Goal: Task Accomplishment & Management: Manage account settings

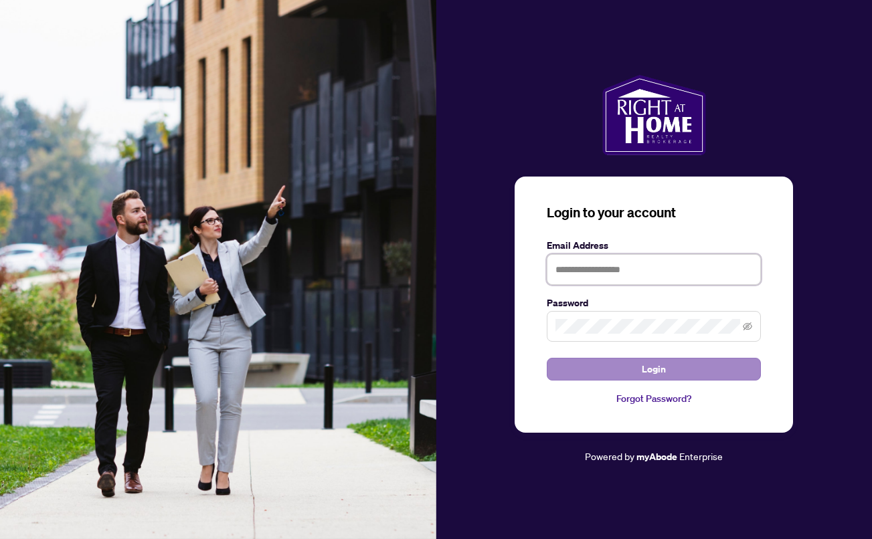
type input "**********"
click at [661, 372] on span "Login" at bounding box center [654, 369] width 24 height 21
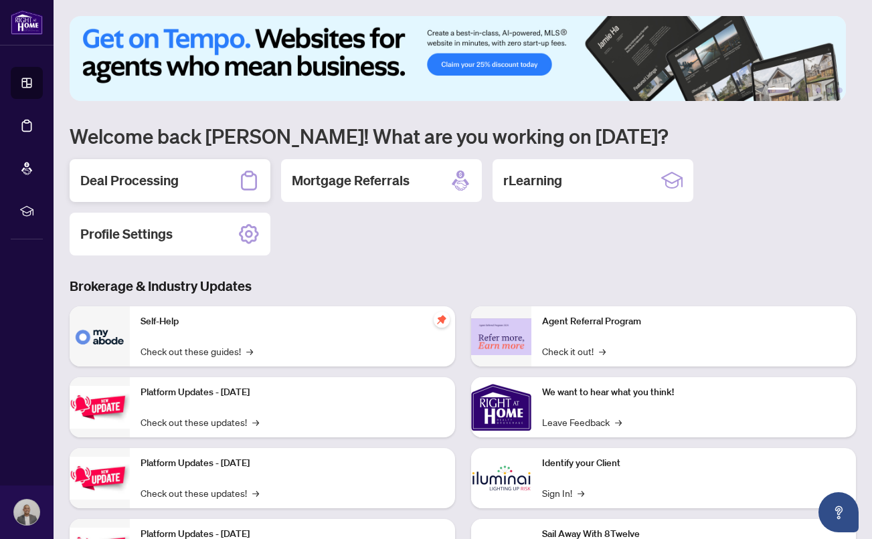
click at [171, 183] on h2 "Deal Processing" at bounding box center [129, 180] width 98 height 19
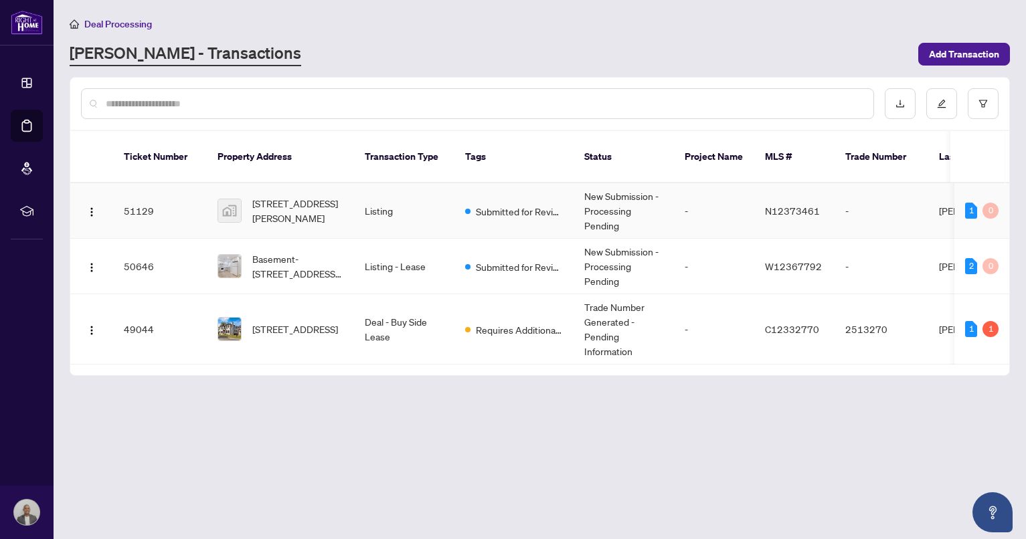
click at [394, 203] on td "Listing" at bounding box center [404, 211] width 100 height 56
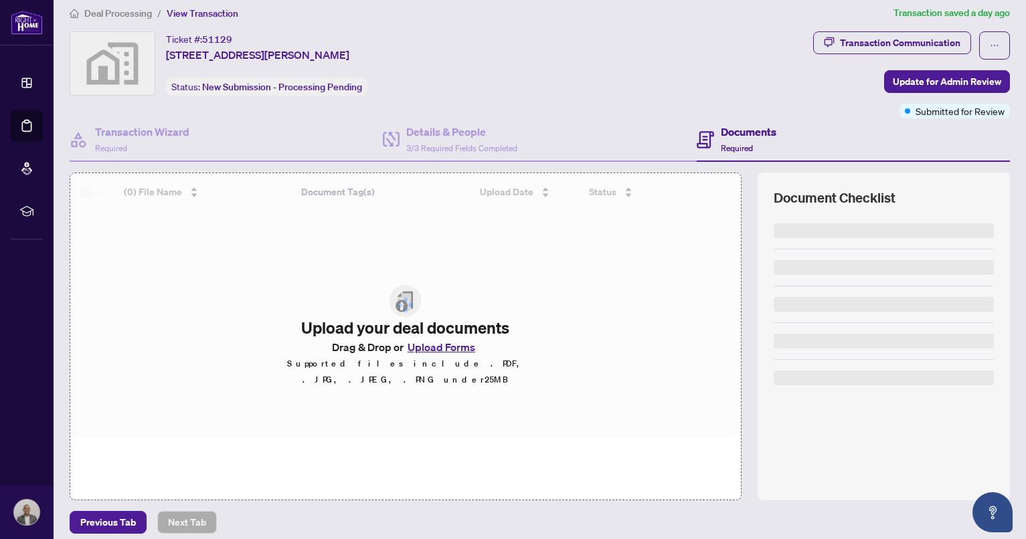
scroll to position [21, 0]
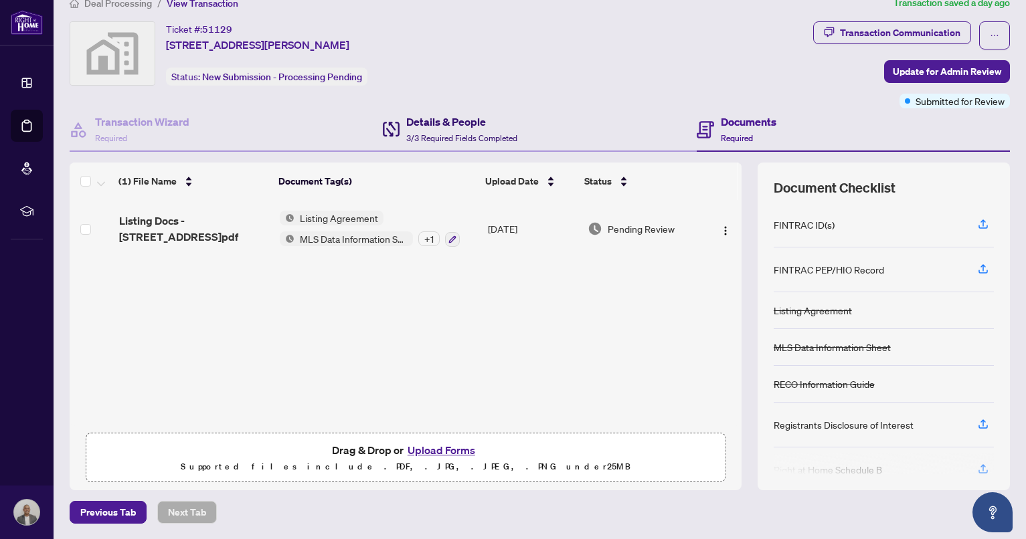
click at [475, 122] on h4 "Details & People" at bounding box center [461, 122] width 111 height 16
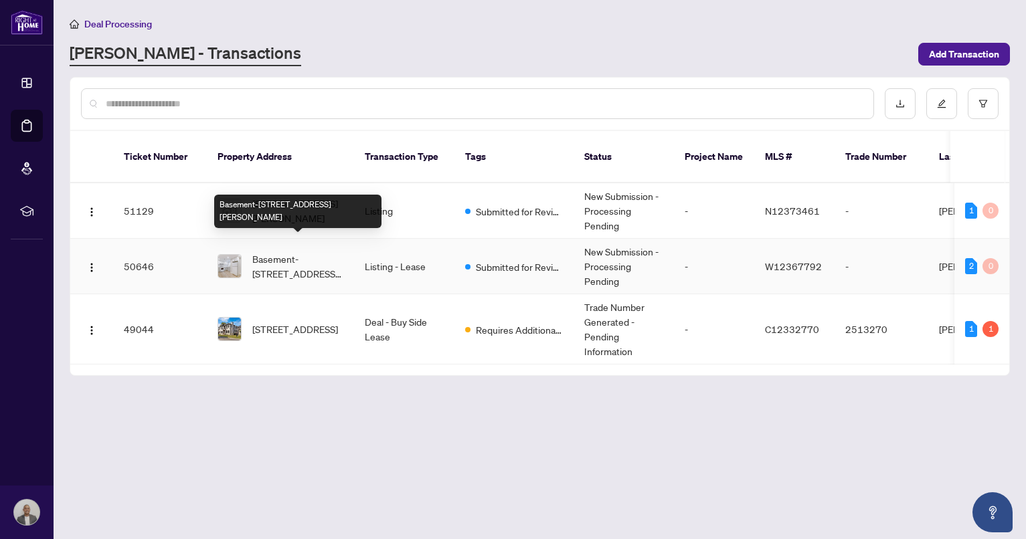
click at [337, 252] on span "Basement-[STREET_ADDRESS][PERSON_NAME]" at bounding box center [297, 266] width 91 height 29
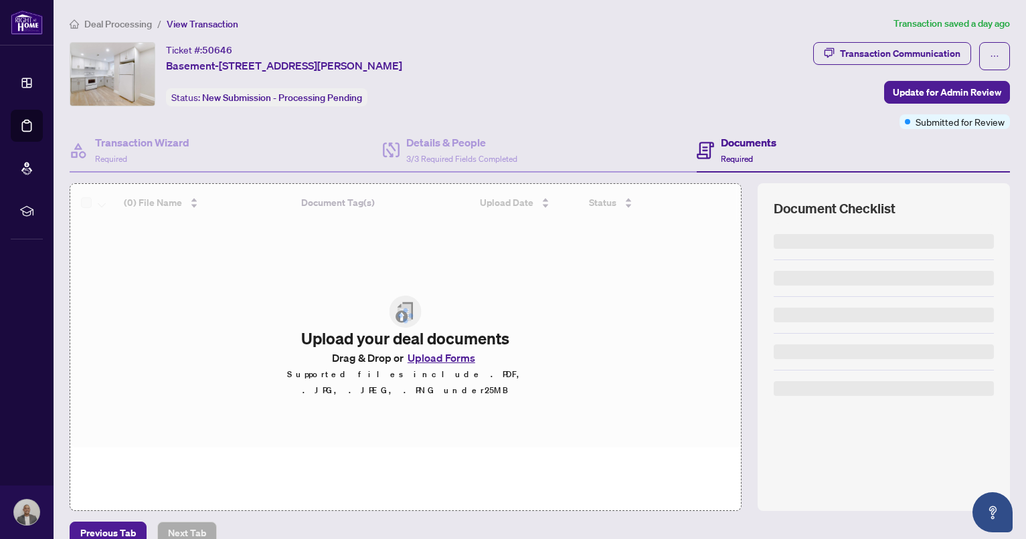
scroll to position [21, 0]
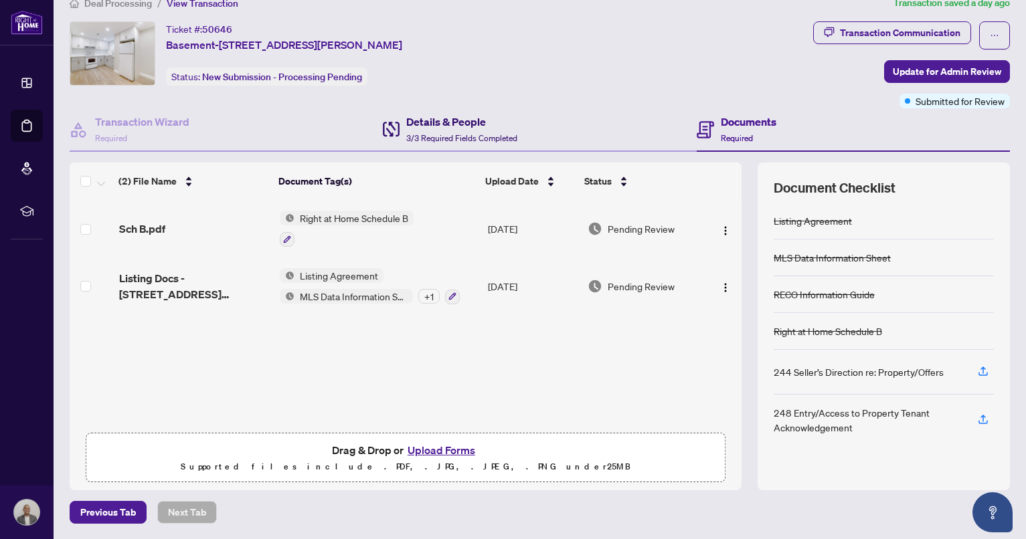
click at [418, 120] on h4 "Details & People" at bounding box center [461, 122] width 111 height 16
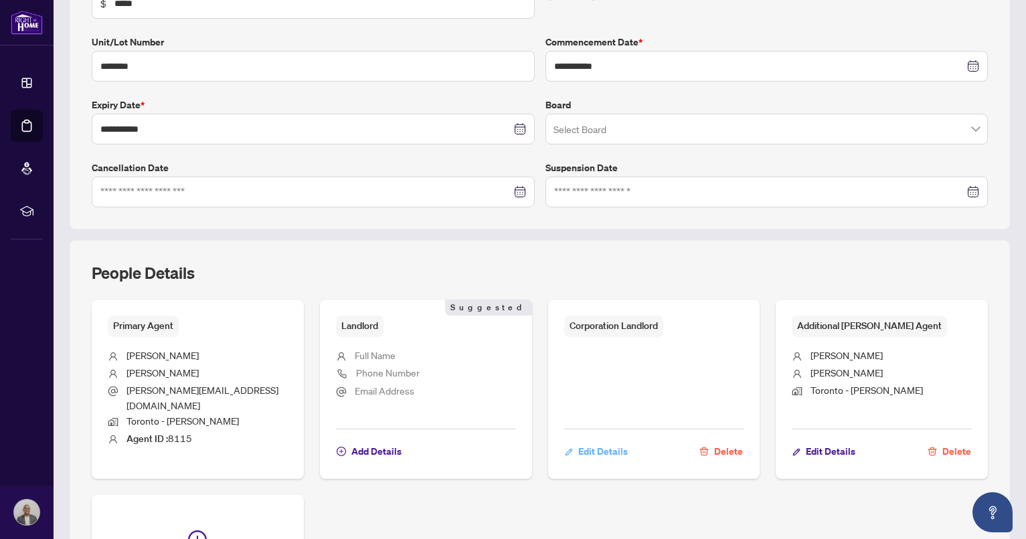
scroll to position [3, 0]
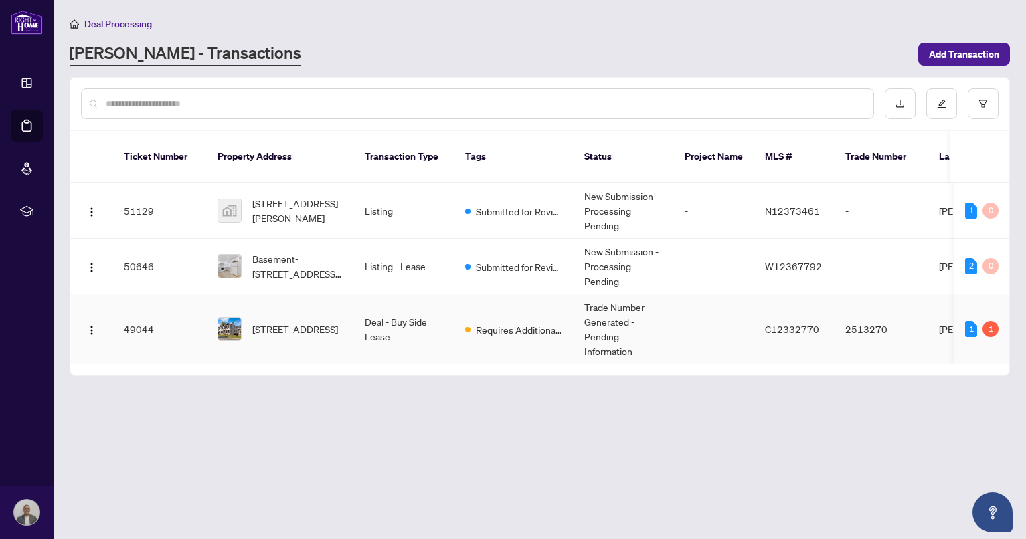
click at [370, 297] on td "Deal - Buy Side Lease" at bounding box center [404, 329] width 100 height 70
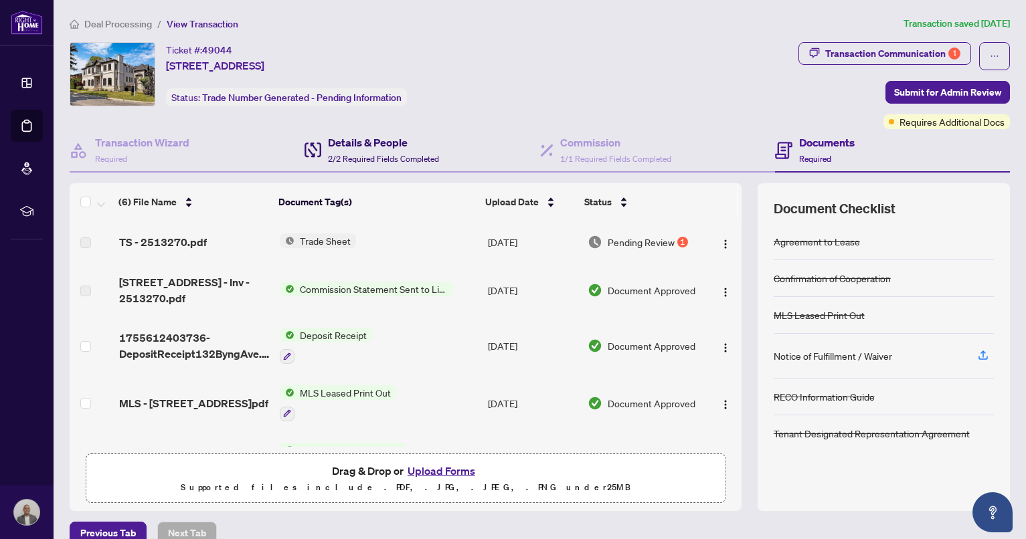
click at [402, 154] on span "2/2 Required Fields Completed" at bounding box center [383, 159] width 111 height 10
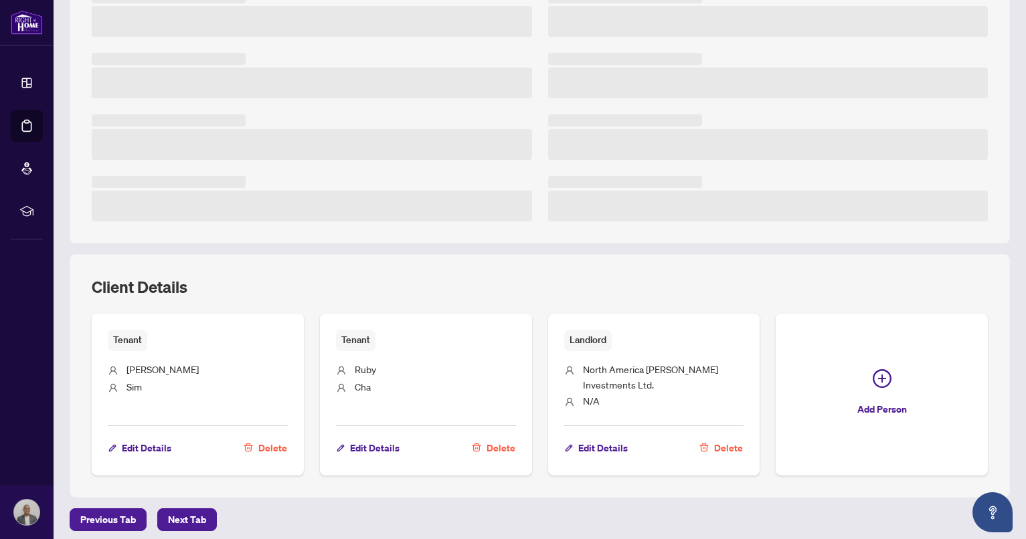
scroll to position [259, 0]
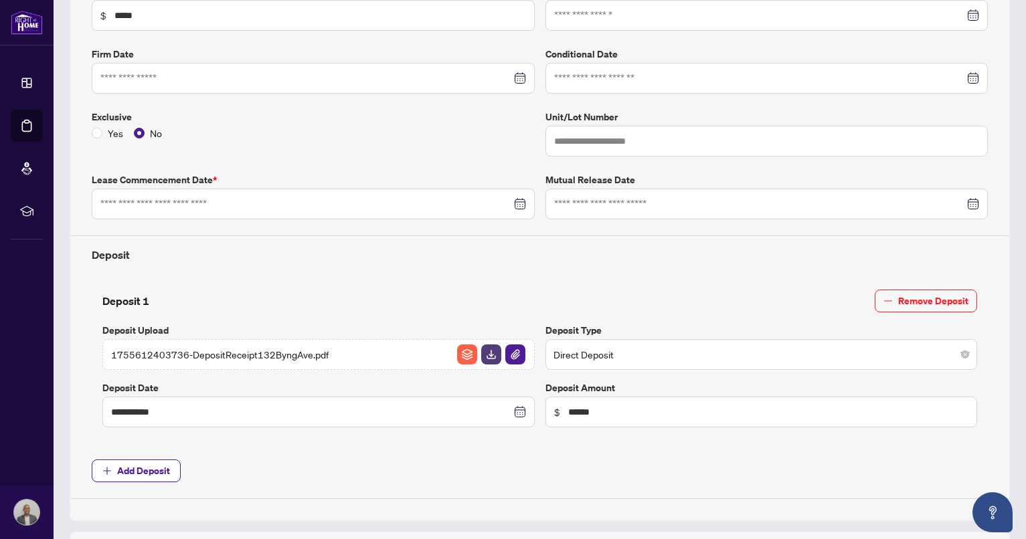
type input "**********"
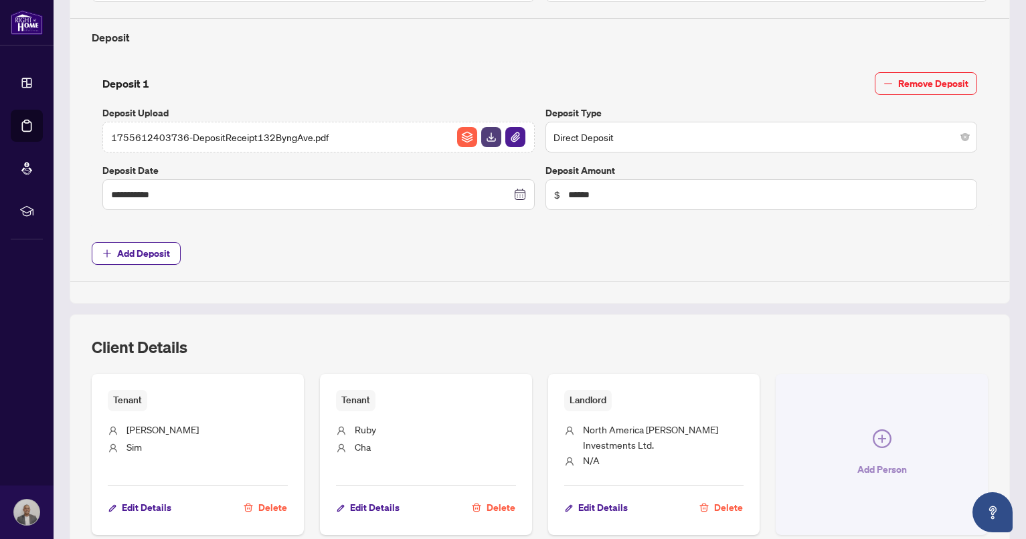
scroll to position [543, 0]
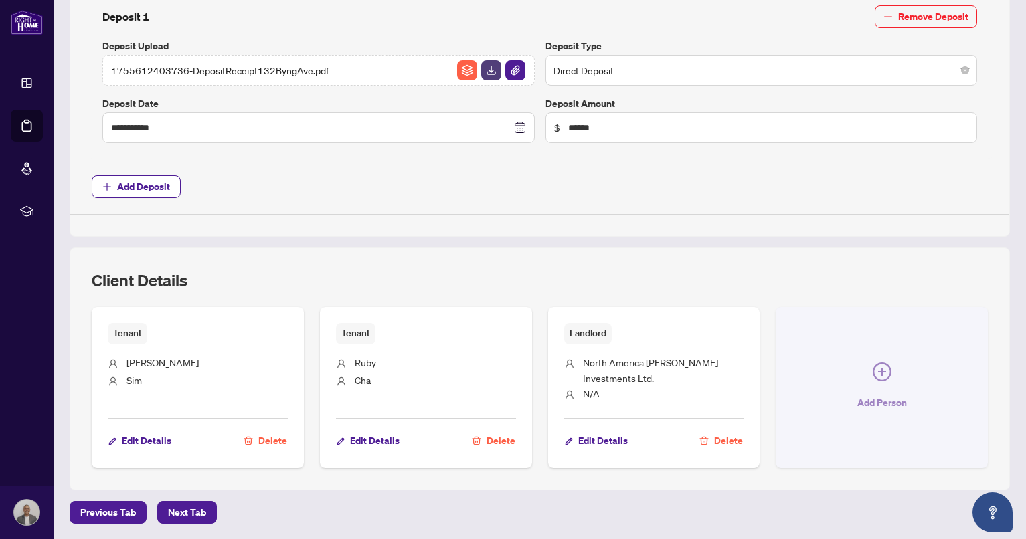
click at [871, 403] on span "Add Person" at bounding box center [882, 402] width 50 height 21
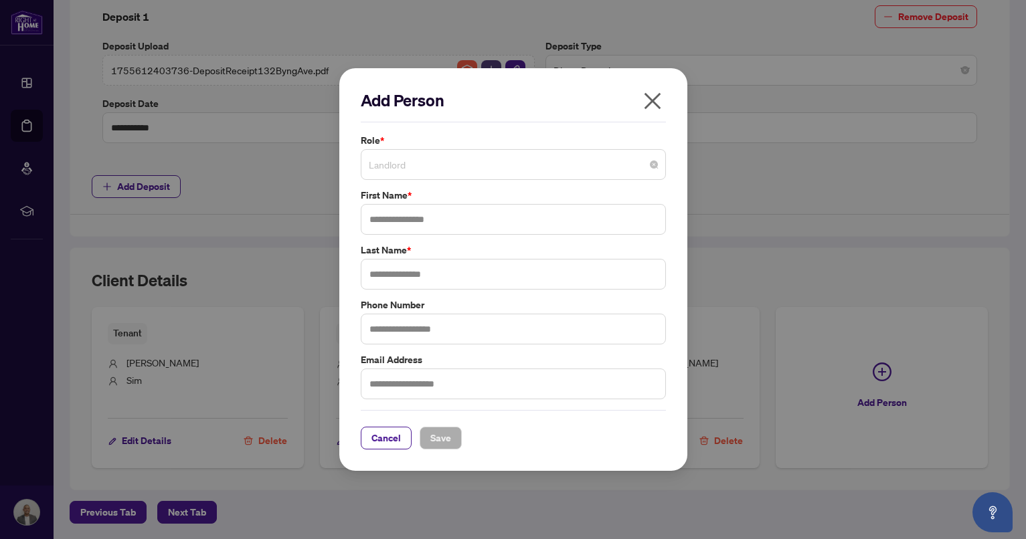
click at [487, 167] on span "Landlord" at bounding box center [513, 164] width 289 height 25
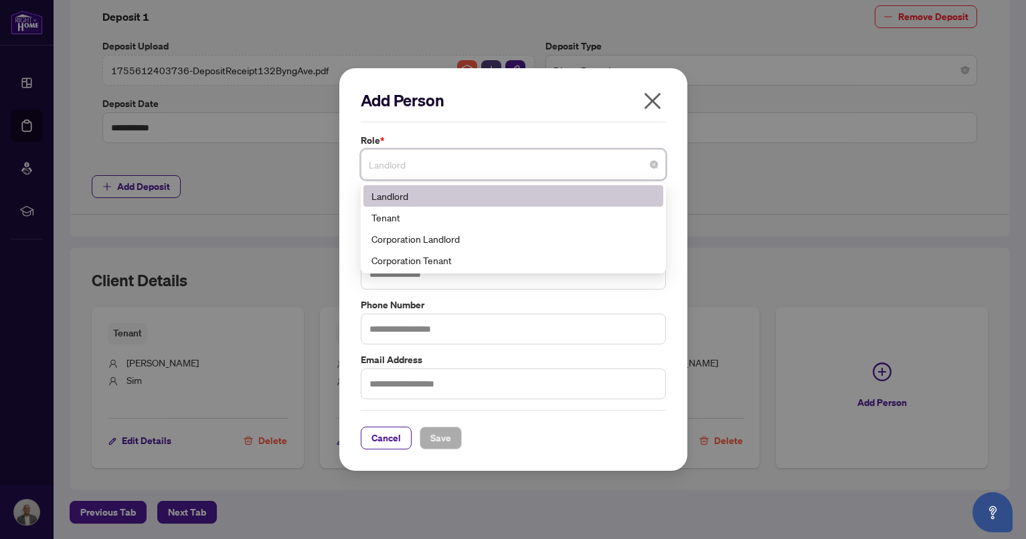
click at [471, 129] on div "Add Person Role * Landlord 3 4 Landlord Tenant Corporation Landlord Corporation…" at bounding box center [513, 270] width 305 height 360
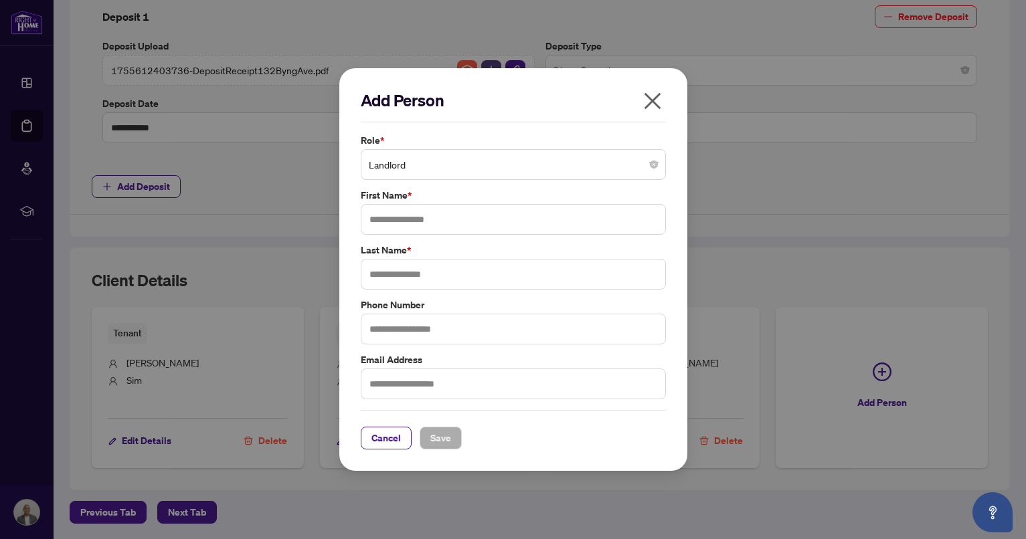
click at [662, 98] on icon "close" at bounding box center [652, 100] width 21 height 21
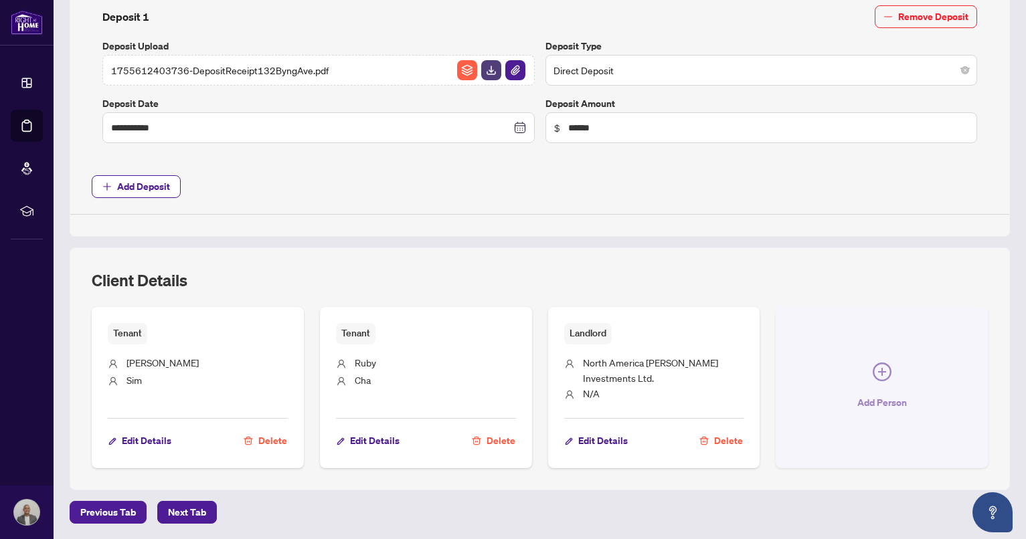
click at [871, 383] on span "button" at bounding box center [882, 375] width 19 height 24
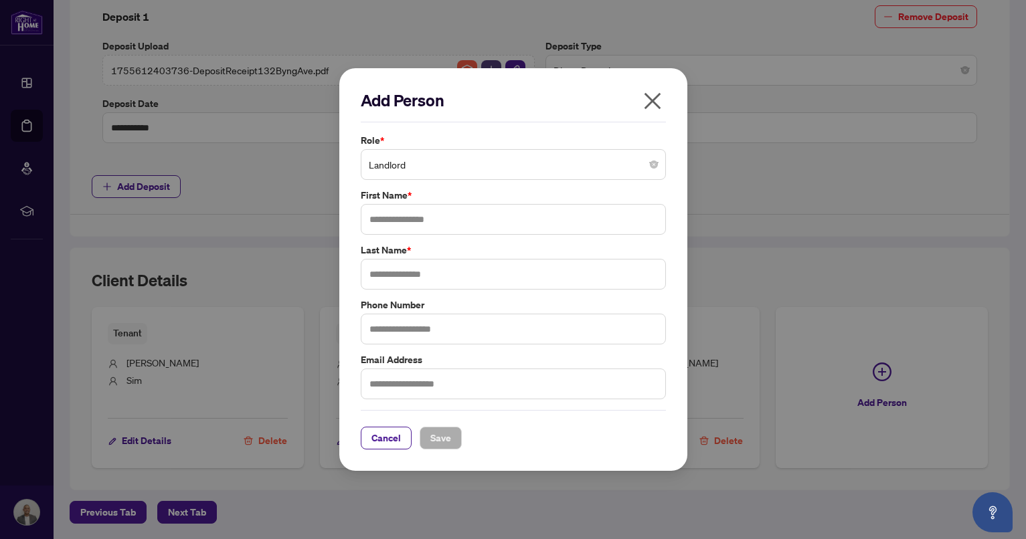
click at [434, 163] on span "Landlord" at bounding box center [513, 164] width 289 height 25
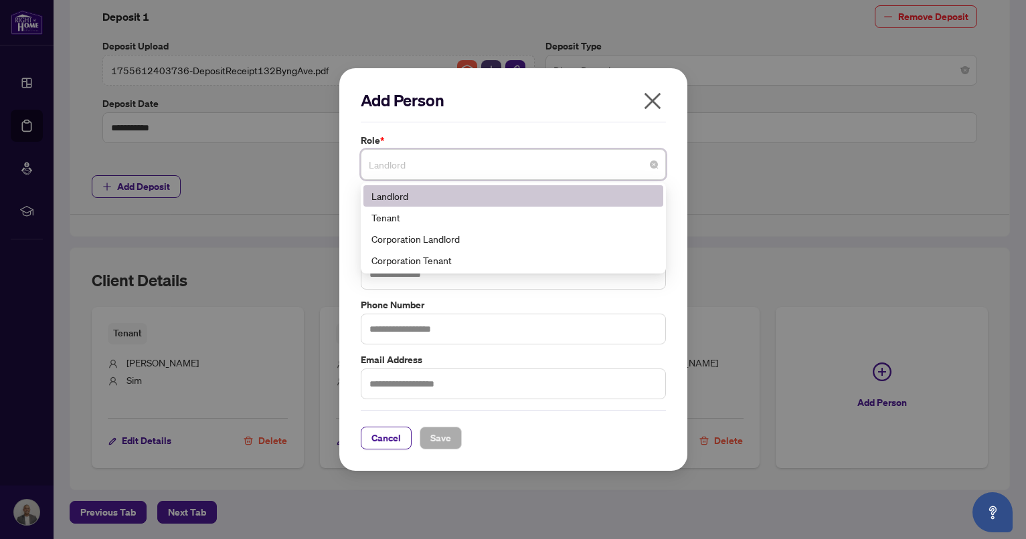
click at [561, 115] on div "Add Person" at bounding box center [513, 106] width 305 height 33
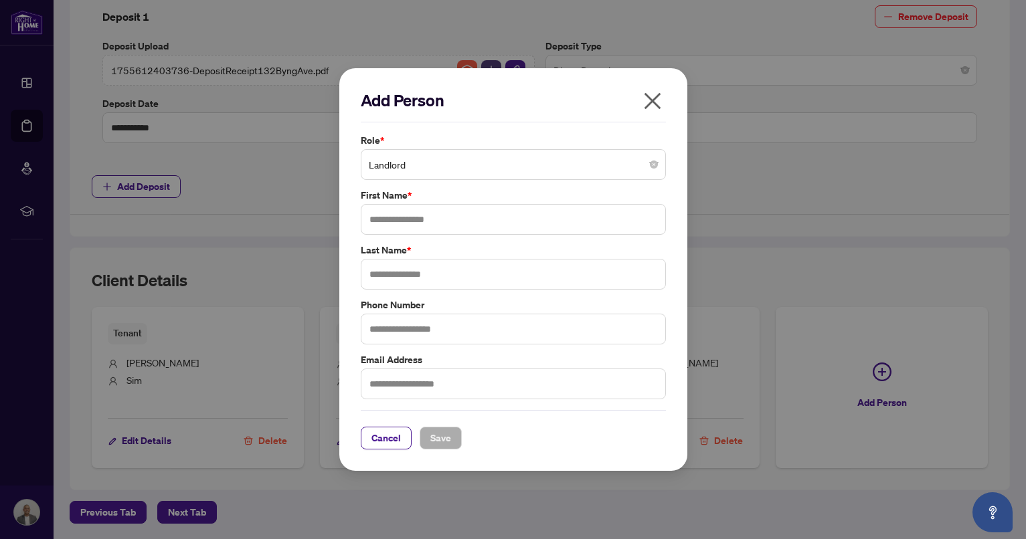
click at [652, 99] on icon "close" at bounding box center [652, 100] width 21 height 21
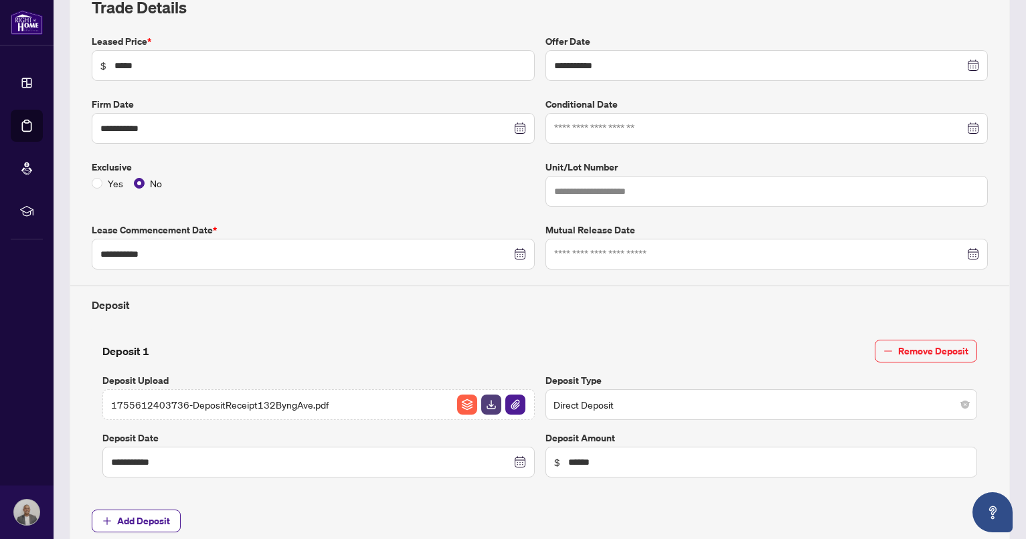
scroll to position [0, 0]
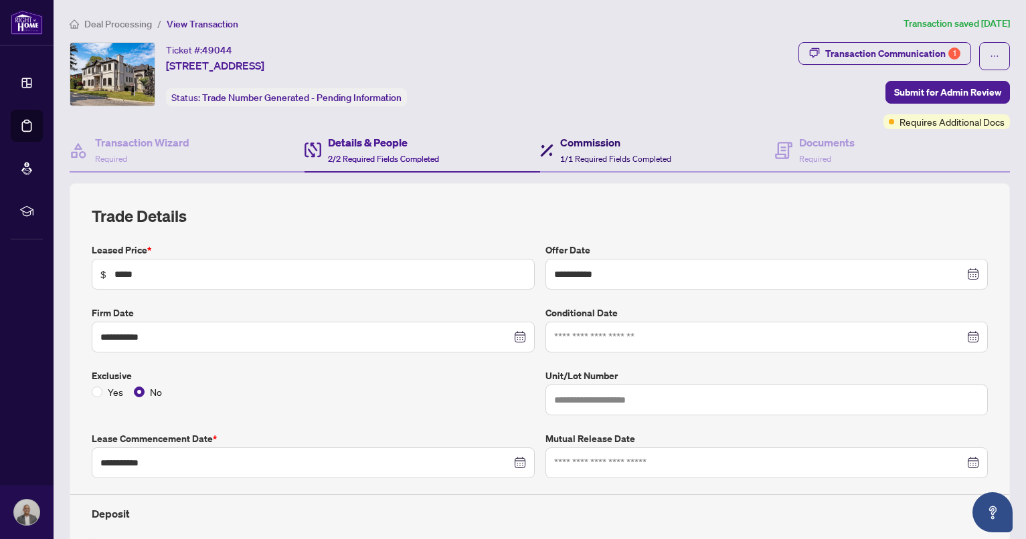
click at [583, 159] on span "1/1 Required Fields Completed" at bounding box center [615, 159] width 111 height 10
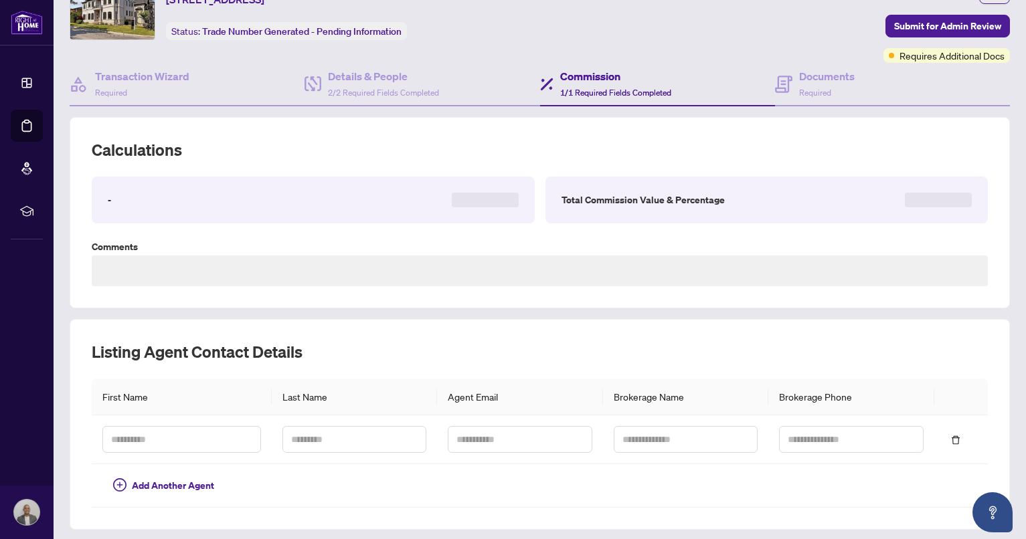
scroll to position [106, 0]
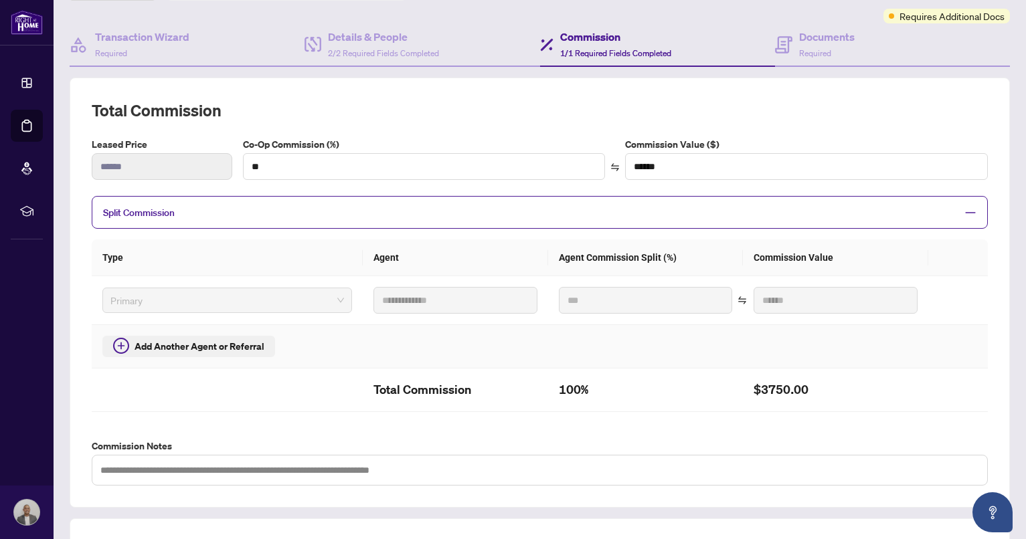
click at [148, 346] on span "Add Another Agent or Referral" at bounding box center [200, 346] width 130 height 15
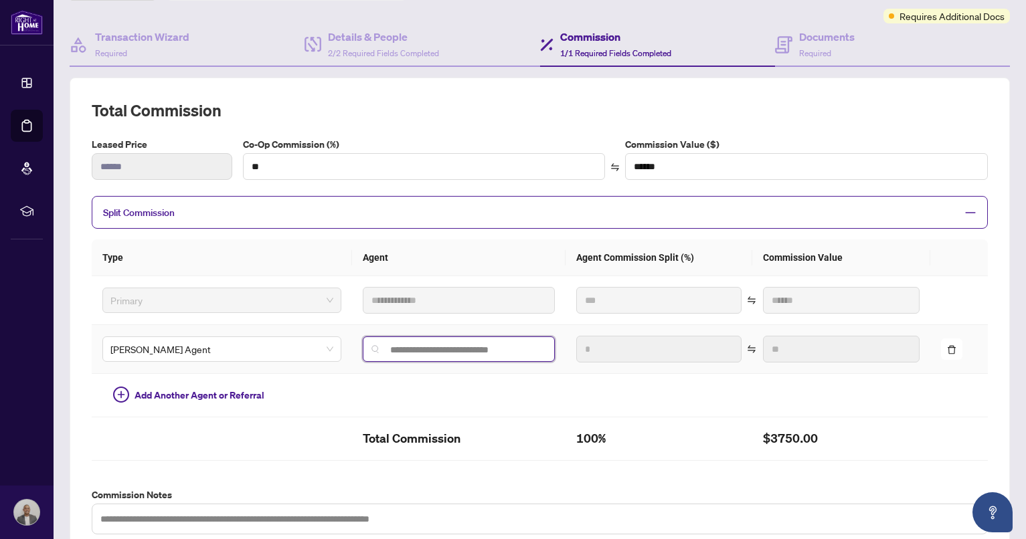
click at [404, 345] on input "search" at bounding box center [464, 350] width 164 height 11
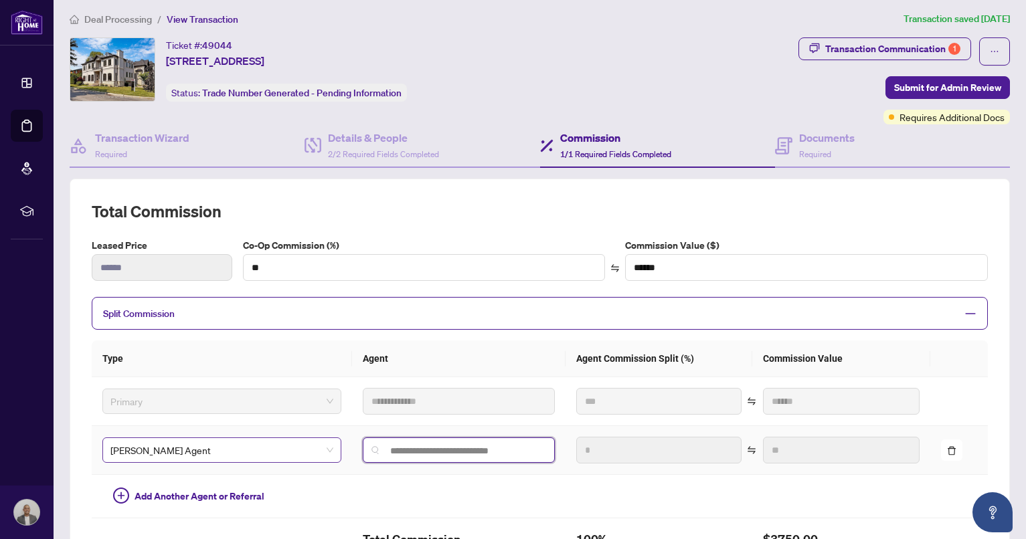
scroll to position [0, 0]
